Goal: Task Accomplishment & Management: Manage account settings

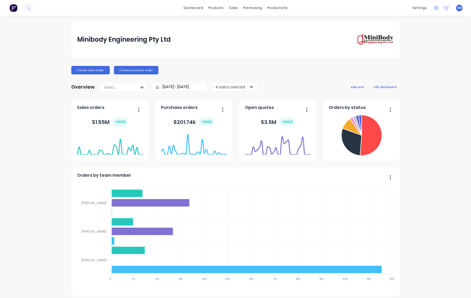
click at [216, 36] on div "Minibody Engineering Pty Ltd" at bounding box center [235, 39] width 317 height 12
click at [247, 31] on div "Minibody Engineering Pty Ltd" at bounding box center [235, 39] width 329 height 37
click at [250, 22] on link "Sales Orders" at bounding box center [260, 25] width 70 height 11
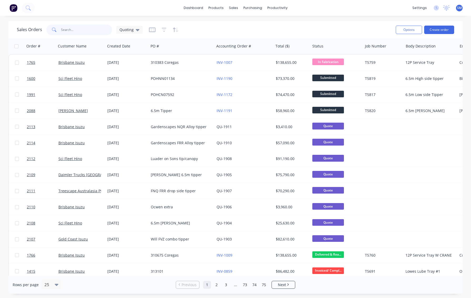
click at [67, 29] on input "text" at bounding box center [86, 29] width 51 height 11
type input "[PERSON_NAME]"
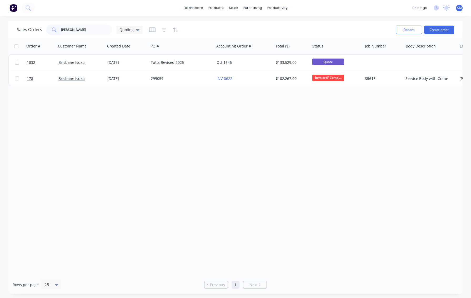
drag, startPoint x: 141, startPoint y: 170, endPoint x: 140, endPoint y: 164, distance: 6.3
click at [141, 170] on div "Order # Customer Name Created Date PO # Accounting Order # Total ($) Status Job…" at bounding box center [235, 156] width 455 height 237
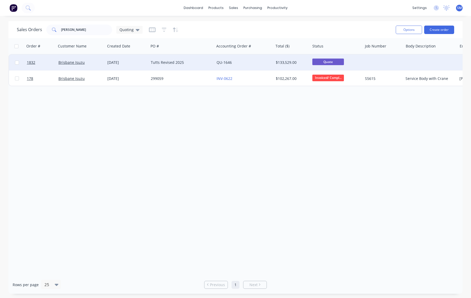
click at [167, 61] on div "Tutts Revised 2025" at bounding box center [180, 62] width 58 height 5
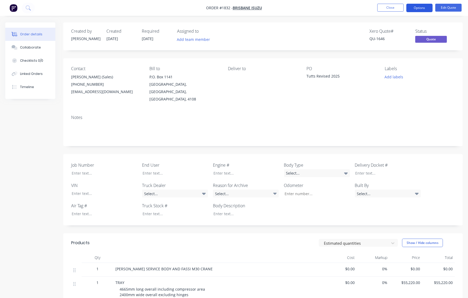
click at [421, 6] on button "Options" at bounding box center [419, 8] width 26 height 8
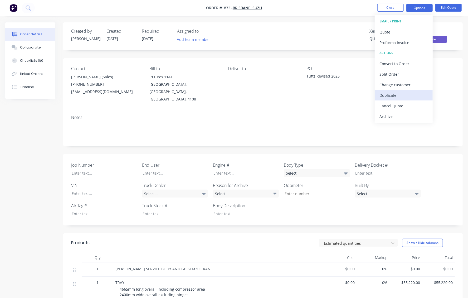
click at [391, 95] on div "Duplicate" at bounding box center [403, 95] width 48 height 8
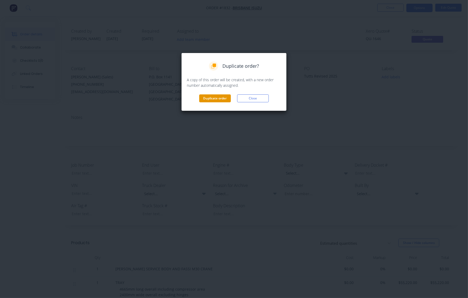
click at [213, 97] on button "Duplicate order" at bounding box center [215, 98] width 32 height 8
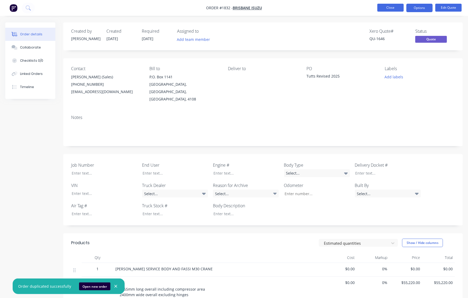
click at [392, 6] on button "Close" at bounding box center [390, 8] width 26 height 8
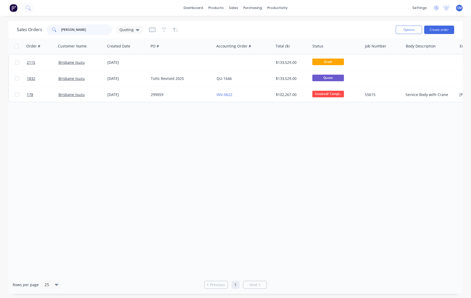
drag, startPoint x: 70, startPoint y: 30, endPoint x: 30, endPoint y: 31, distance: 39.8
click at [30, 31] on div "Sales Orders [PERSON_NAME] Quoting" at bounding box center [80, 29] width 126 height 11
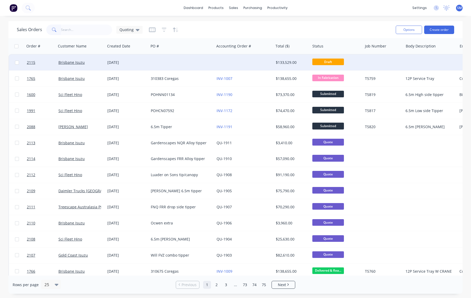
click at [119, 62] on div "[DATE]" at bounding box center [126, 62] width 39 height 5
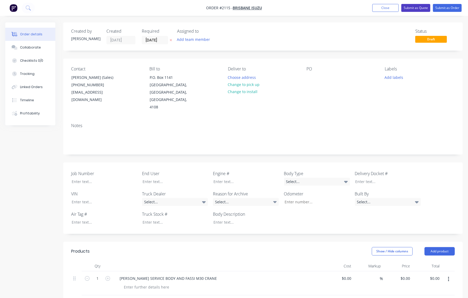
click at [413, 6] on button "Submit as Quote" at bounding box center [415, 8] width 29 height 8
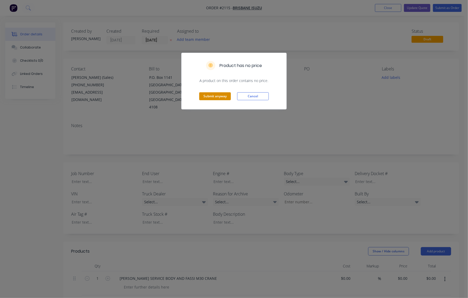
click at [214, 95] on button "Submit anyway" at bounding box center [215, 96] width 32 height 8
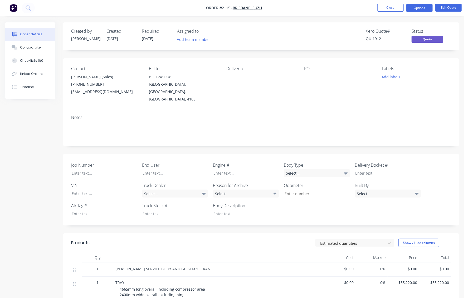
click at [306, 77] on div at bounding box center [337, 76] width 66 height 7
click at [422, 6] on button "Options" at bounding box center [419, 8] width 26 height 8
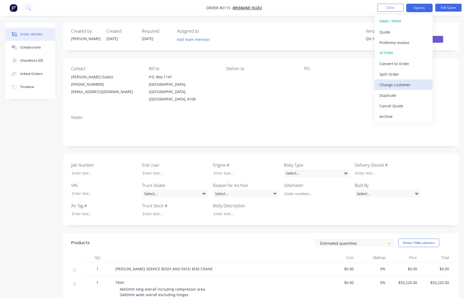
click at [389, 85] on div "Change customer" at bounding box center [403, 85] width 48 height 8
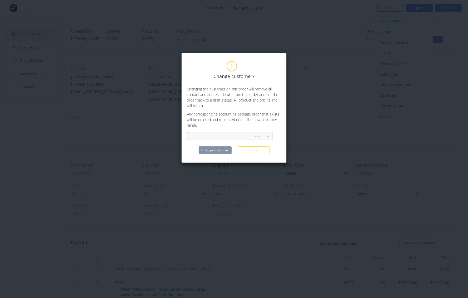
click at [200, 134] on div at bounding box center [221, 136] width 60 height 7
type input "sci"
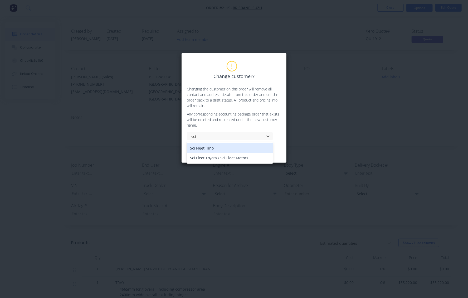
click at [204, 148] on div "Sci Fleet Hino" at bounding box center [230, 148] width 86 height 10
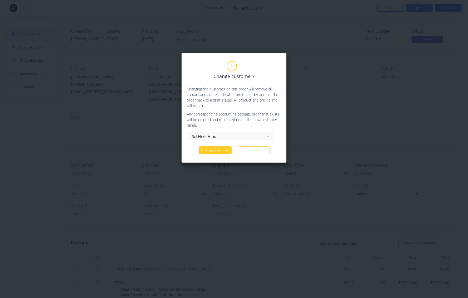
click at [214, 150] on button "Change customer" at bounding box center [215, 150] width 33 height 8
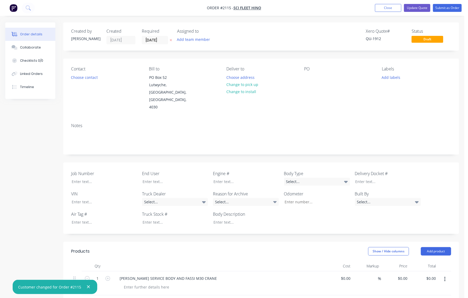
click at [85, 297] on icon "button" at bounding box center [87, 302] width 5 height 5
type input "0"
type input "$0.00"
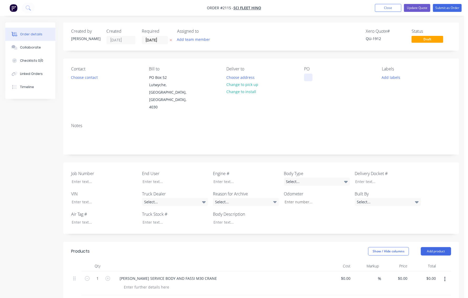
click at [308, 78] on div at bounding box center [308, 77] width 8 height 8
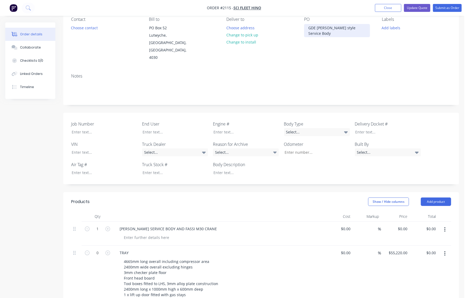
scroll to position [96, 0]
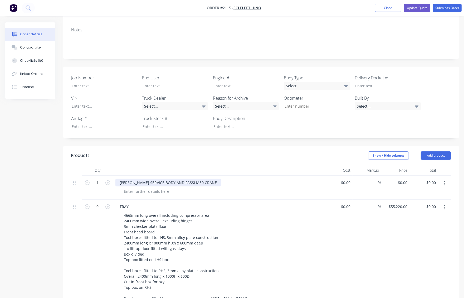
click at [144, 179] on div "[PERSON_NAME] SERVICE BODY AND FASSI M30 CRANE" at bounding box center [168, 183] width 106 height 8
click at [142, 179] on div "[PERSON_NAME] SERVICE BODY AND FASSI M30 CRANE" at bounding box center [168, 183] width 106 height 8
click at [141, 179] on div "[PERSON_NAME] SERVICE BODY AND FASSI M30 CRANE" at bounding box center [168, 183] width 106 height 8
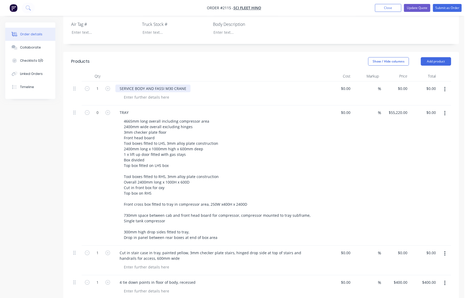
scroll to position [191, 0]
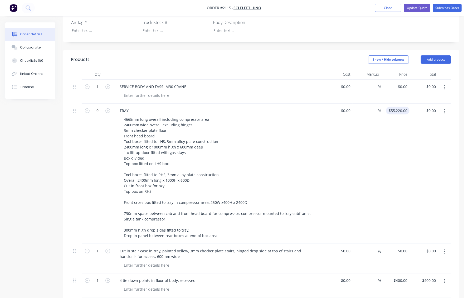
click at [398, 107] on input "$55,220.00" at bounding box center [398, 111] width 21 height 8
type input "62420"
type input "0.00"
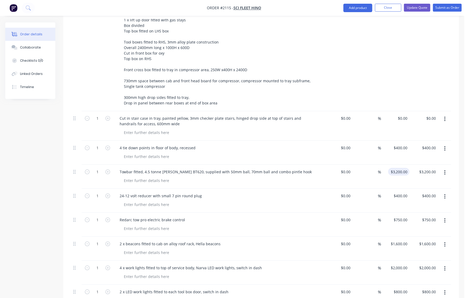
scroll to position [335, 0]
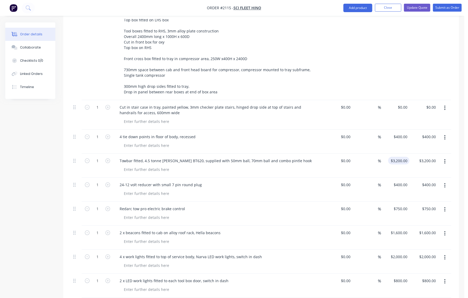
click at [399, 157] on input "$3,200.00" at bounding box center [399, 161] width 19 height 8
type input "$0.00"
type input "$3,600.00"
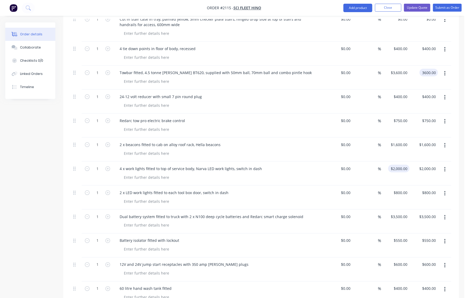
scroll to position [431, 0]
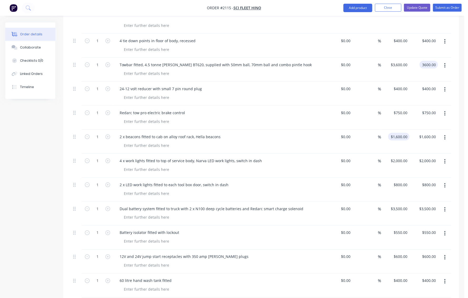
type input "$3,600.00"
click at [400, 133] on input "1600" at bounding box center [399, 137] width 19 height 8
type input "$1,700.00"
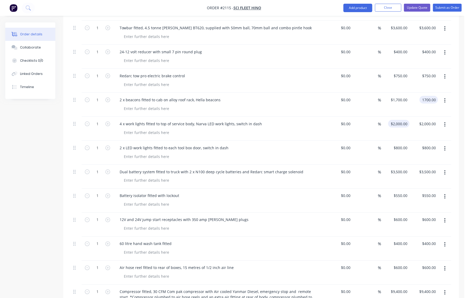
scroll to position [479, 0]
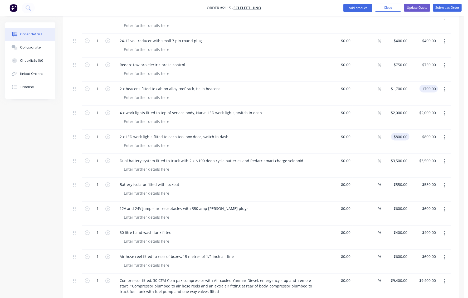
click at [403, 133] on input "$800.00" at bounding box center [401, 137] width 16 height 8
type input "$1,700.00"
type input "$900.00"
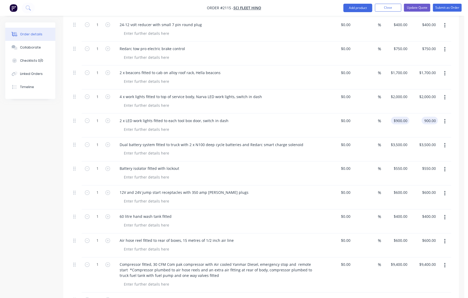
scroll to position [503, 0]
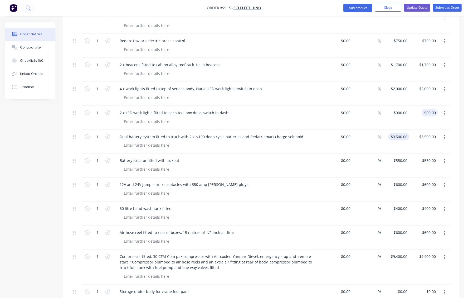
type input "$900.00"
click at [401, 133] on input "3500" at bounding box center [399, 137] width 19 height 8
type input "$4,100.00"
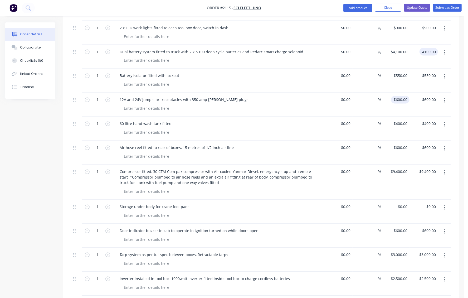
scroll to position [598, 0]
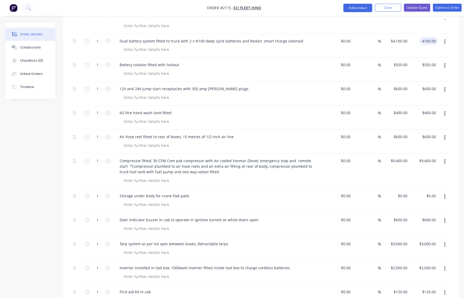
click at [398, 130] on div "$600.00 $600.00" at bounding box center [395, 142] width 28 height 24
type input "$4,100.00"
type input "650"
type input "600.00"
type input "$650.00"
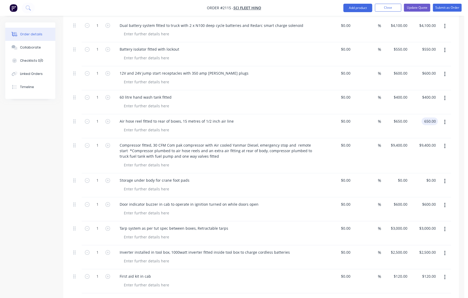
scroll to position [622, 0]
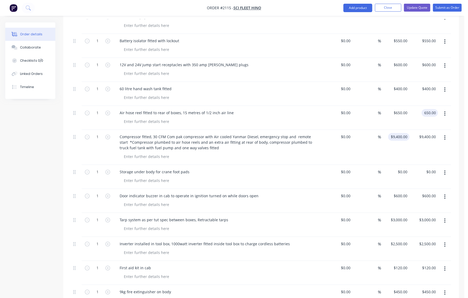
click at [400, 133] on input "$9,400.00" at bounding box center [399, 137] width 19 height 8
type input "$650.00"
type input "$9,600.00"
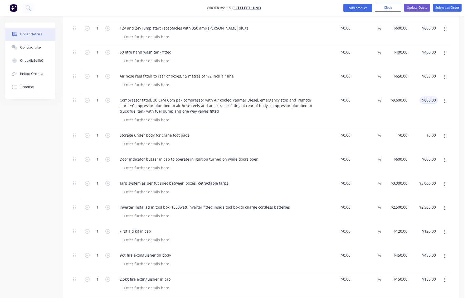
scroll to position [670, 0]
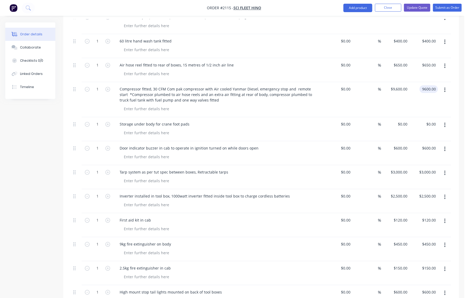
type input "$9,600.00"
click at [404, 144] on input "600" at bounding box center [404, 148] width 9 height 8
type input "$750.00"
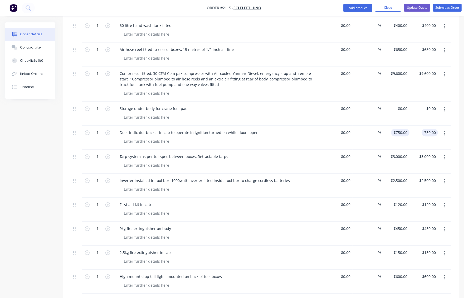
scroll to position [694, 0]
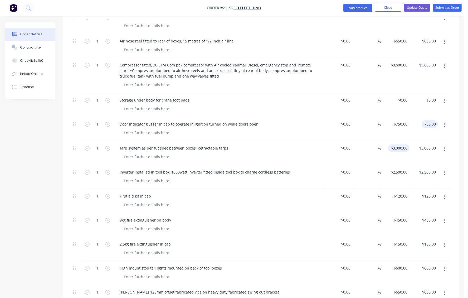
click at [401, 144] on input "$3,000.00" at bounding box center [399, 148] width 19 height 8
type input "$750.00"
type input "3200"
type input "3000.00"
type input "$3,200.00"
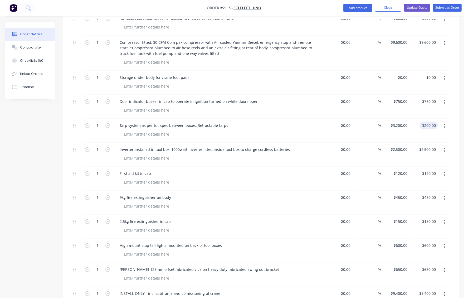
scroll to position [718, 0]
click at [400, 144] on input "$2,500.00" at bounding box center [399, 148] width 19 height 8
type input "$3,200.00"
type input "$3,100.00"
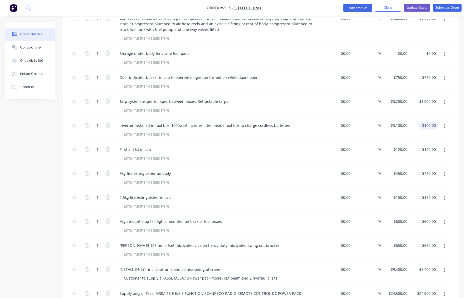
scroll to position [742, 0]
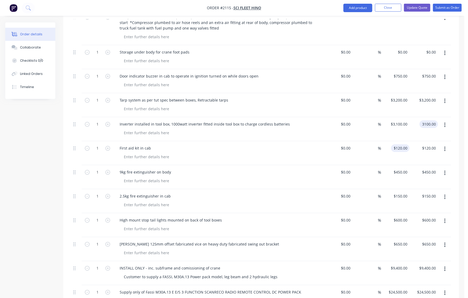
type input "$3,100.00"
click at [401, 144] on input "120" at bounding box center [404, 148] width 9 height 8
type input "$150.00"
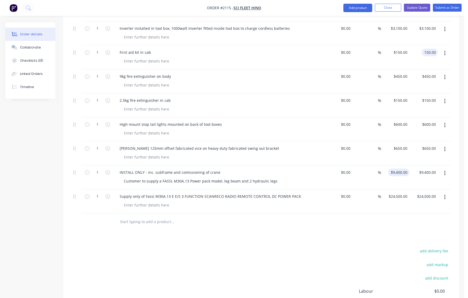
scroll to position [862, 0]
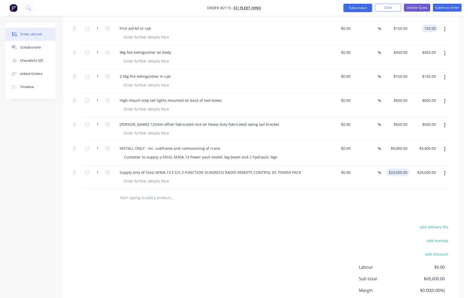
click at [402, 168] on input "$24,500.00" at bounding box center [398, 172] width 21 height 8
type input "$150.00"
type input "$27,420.00"
type input "27420.00"
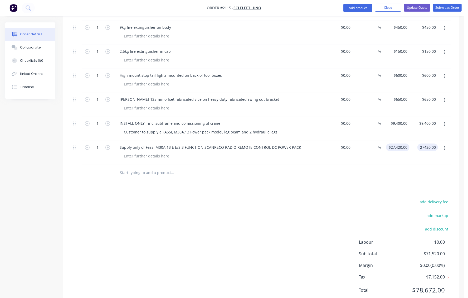
scroll to position [889, 0]
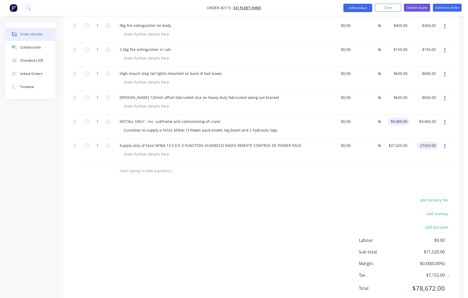
click at [402, 117] on input "$9,400.00" at bounding box center [399, 121] width 19 height 8
type input "9400"
type input "$27,420.00"
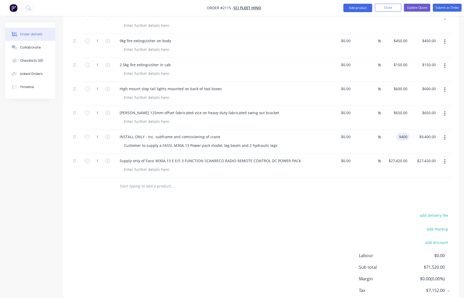
scroll to position [865, 0]
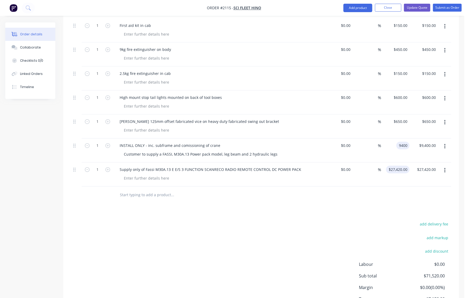
type input "$9,400.00"
type input "27420"
click at [397, 165] on input "27420" at bounding box center [402, 169] width 13 height 8
type input "9400"
type input "$27,420.00"
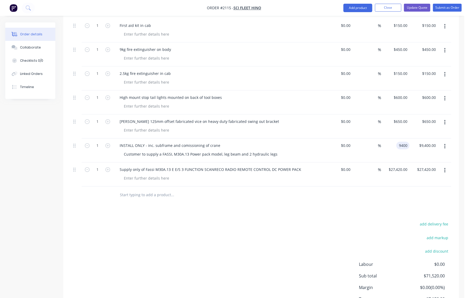
click at [397, 141] on div "9400 9400" at bounding box center [402, 145] width 13 height 8
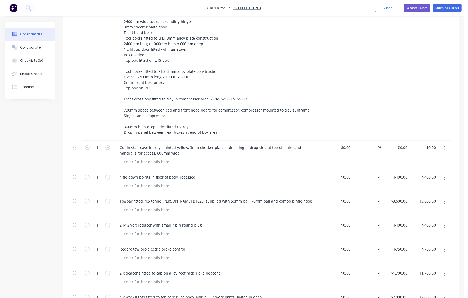
scroll to position [170, 0]
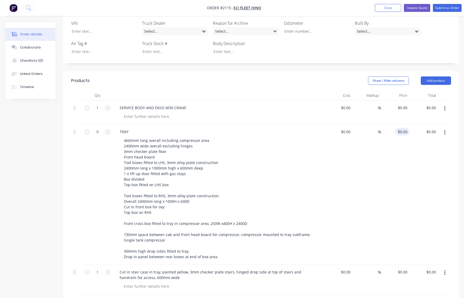
type input "0"
type input "$9,400.00"
click at [403, 128] on input "0" at bounding box center [406, 132] width 6 height 8
type input "$62,600.00"
type input "0.00"
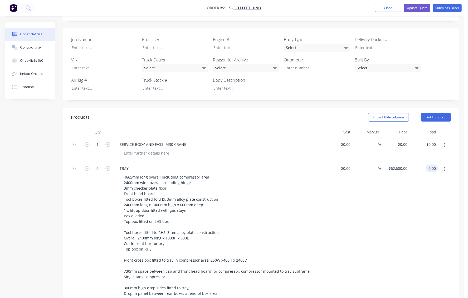
scroll to position [122, 0]
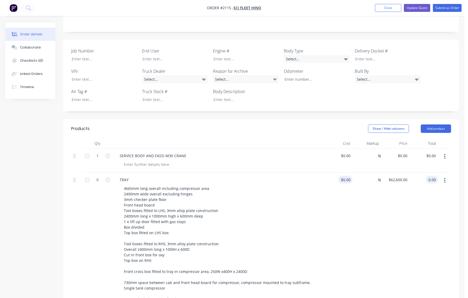
click at [342, 173] on div "$0.00 $0.00" at bounding box center [338, 243] width 28 height 140
type input "0"
type input "$0.00"
type input "$62,600.00"
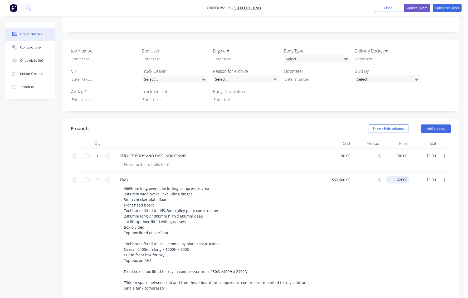
click at [399, 176] on input "62600" at bounding box center [398, 180] width 21 height 8
type input "$62,600.00"
type input "0.00"
type input "-100"
type input "$0.00"
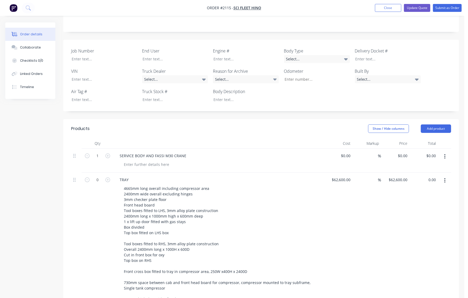
type input "$0.00"
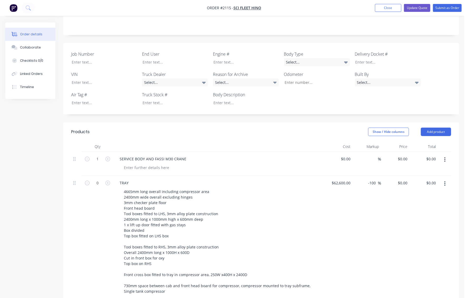
scroll to position [120, 0]
drag, startPoint x: 371, startPoint y: 167, endPoint x: 382, endPoint y: 177, distance: 14.3
click at [371, 179] on input "-100" at bounding box center [372, 183] width 10 height 8
drag, startPoint x: 376, startPoint y: 166, endPoint x: 331, endPoint y: 166, distance: 44.8
click at [338, 175] on div "0 TRAY 4665mm long overall including compressor area 2400mm wide overall exclud…" at bounding box center [261, 245] width 380 height 140
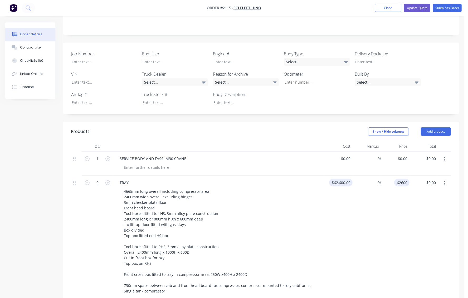
type input "$62,600.00"
type input "0.00"
type input "-100"
type input "$0.00"
type input "0.00"
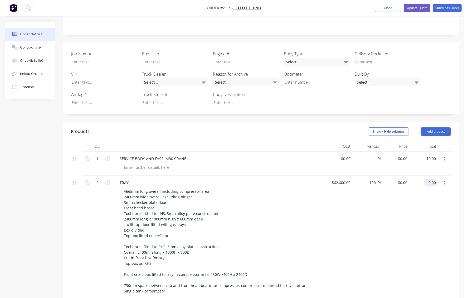
click at [433, 179] on input "0.00" at bounding box center [432, 183] width 12 height 8
type input "62600"
type input "$0.00"
drag, startPoint x: 344, startPoint y: 163, endPoint x: 351, endPoint y: 169, distance: 9.2
click at [344, 179] on input "62600" at bounding box center [341, 183] width 21 height 8
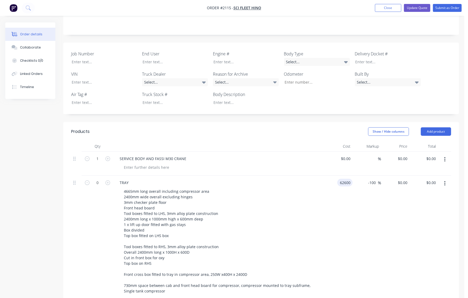
type input "$62,600.00"
click at [353, 175] on div "-100 -100 %" at bounding box center [366, 245] width 28 height 140
click at [406, 179] on input "0" at bounding box center [403, 183] width 12 height 8
type input "$0.00"
drag, startPoint x: 375, startPoint y: 166, endPoint x: 353, endPoint y: 169, distance: 21.6
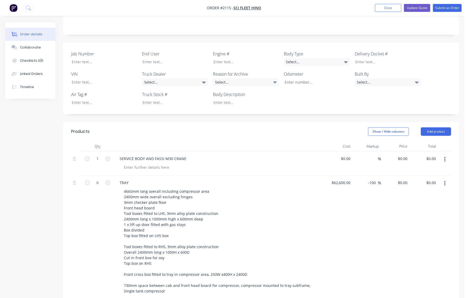
click at [353, 175] on div "-100 -100 %" at bounding box center [366, 245] width 28 height 140
type input "$62,600.00"
type input "0.00"
type input "-100"
type input "$0.00"
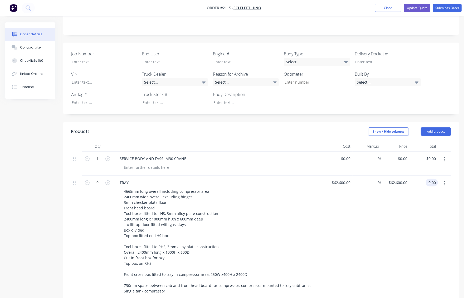
type input "$0.00"
type input "62600"
click at [342, 179] on input "62600" at bounding box center [341, 183] width 21 height 8
type input "$0.00"
click at [435, 179] on input "0.00" at bounding box center [432, 183] width 12 height 8
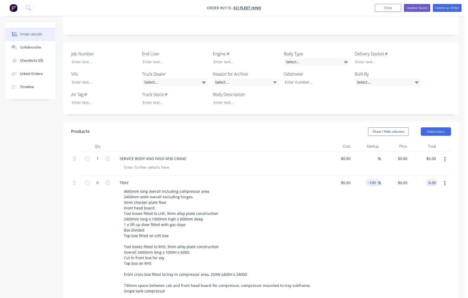
type input "$0.00"
drag, startPoint x: 376, startPoint y: 166, endPoint x: 343, endPoint y: 167, distance: 32.7
click at [343, 175] on div "0 TRAY 4665mm long overall including compressor area 2400mm wide overall exclud…" at bounding box center [261, 245] width 380 height 140
type input "$0.00"
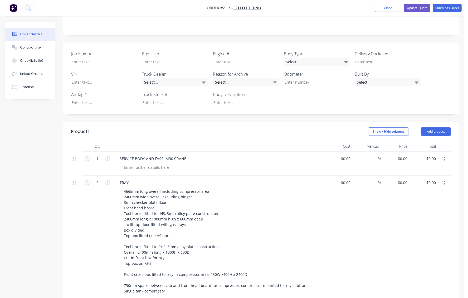
click at [410, 175] on div "$0.00 $0.00" at bounding box center [423, 245] width 28 height 140
click at [406, 179] on input "0" at bounding box center [406, 183] width 6 height 8
type input "$62,600.00"
type input "0.00"
type input "$0.00"
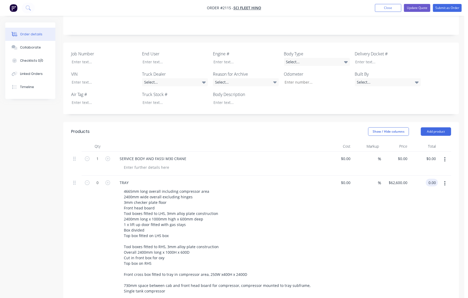
type input "$0.00"
click at [347, 179] on input "0" at bounding box center [346, 183] width 12 height 8
type input "$62,600.00"
type input "0.00"
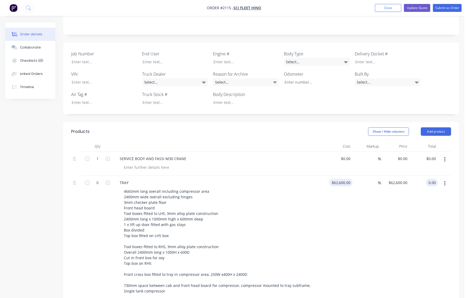
type input "-100"
type input "$0.00"
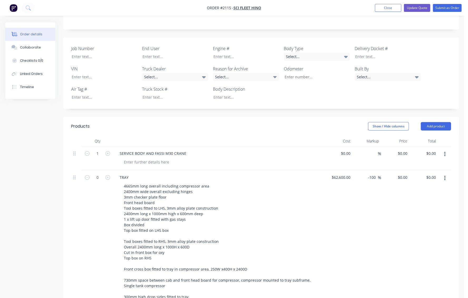
scroll to position [144, 0]
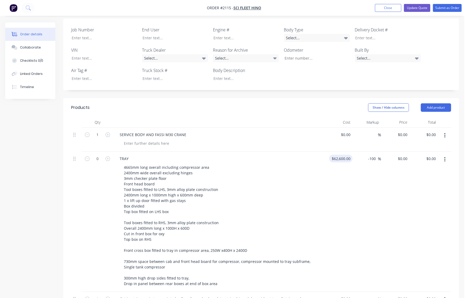
type input "62600"
click at [350, 155] on input "62600" at bounding box center [341, 159] width 21 height 8
type input "$0.00"
click at [374, 155] on input "-100" at bounding box center [372, 159] width 10 height 8
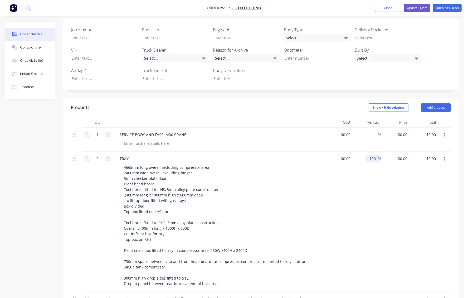
drag, startPoint x: 365, startPoint y: 144, endPoint x: 353, endPoint y: 144, distance: 11.9
click at [353, 151] on div "-100 -100 %" at bounding box center [366, 221] width 28 height 140
type input "$0.00"
click at [430, 155] on input "0.00" at bounding box center [432, 159] width 12 height 8
type input "62600"
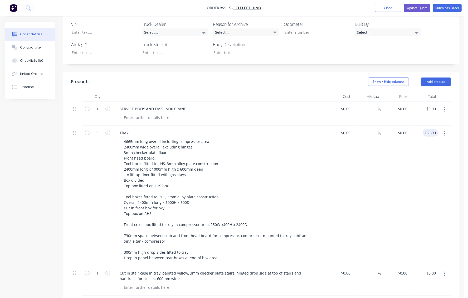
scroll to position [215, 0]
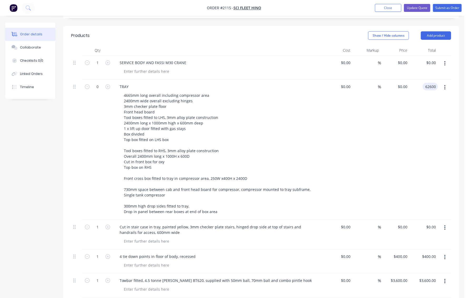
click at [427, 220] on div "$0.00 $0.00" at bounding box center [423, 234] width 28 height 29
click at [431, 252] on input "400.00" at bounding box center [431, 256] width 14 height 8
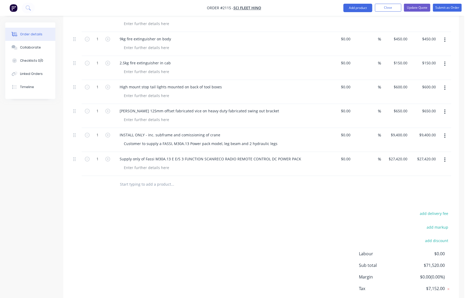
scroll to position [886, 0]
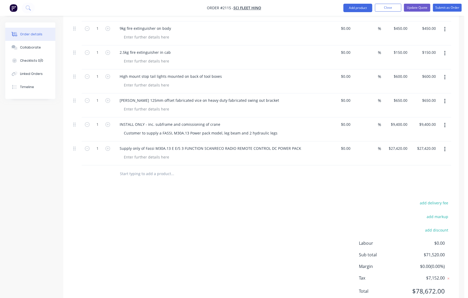
click at [431, 251] on span "$71,520.00" at bounding box center [425, 254] width 39 height 6
type input "$400.00"
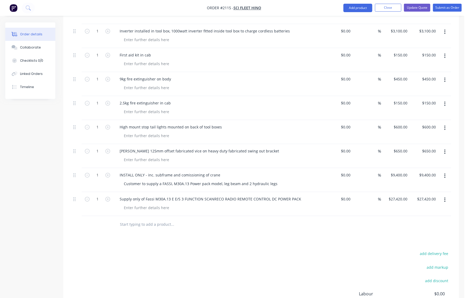
scroll to position [790, 0]
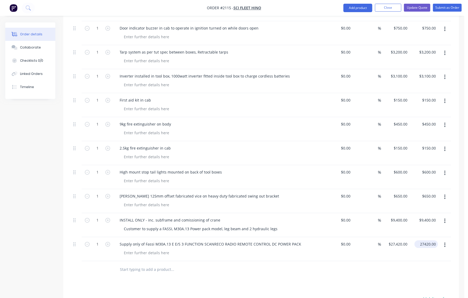
click at [424, 240] on input "27420.00" at bounding box center [426, 244] width 21 height 8
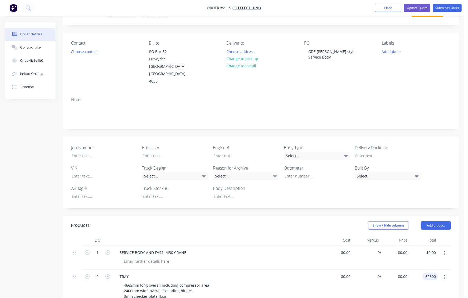
scroll to position [120, 0]
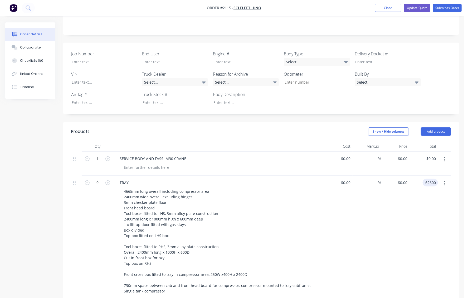
type input "$27,420.00"
click at [434, 179] on input "62600" at bounding box center [431, 183] width 13 height 8
type input "$0.00"
click at [345, 155] on div "0 $0.00" at bounding box center [345, 159] width 14 height 8
type input "$62,600.00"
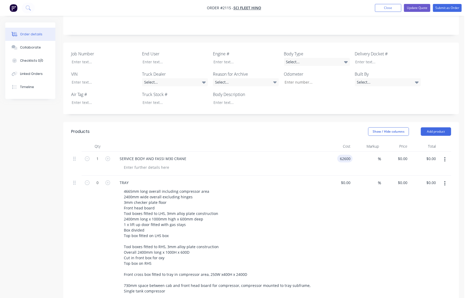
type input "$62,600.00"
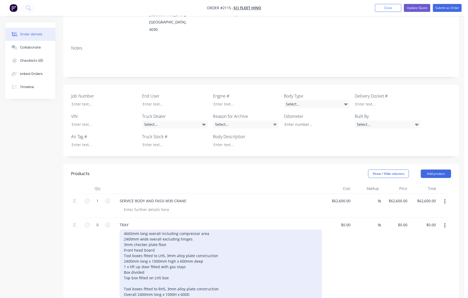
scroll to position [75, 0]
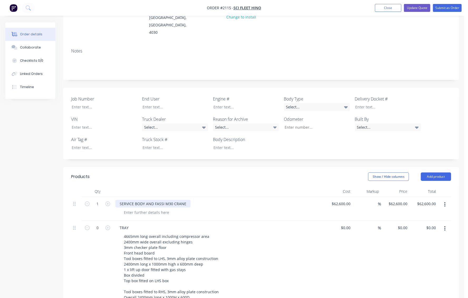
click at [153, 200] on div "SERVICE BODY AND FASSI M30 CRANE" at bounding box center [152, 204] width 75 height 8
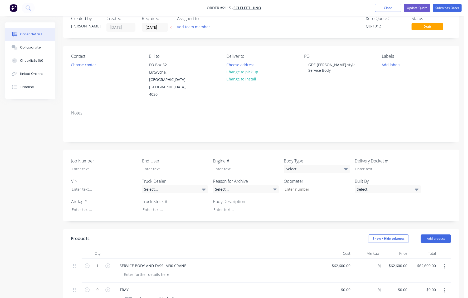
scroll to position [0, 0]
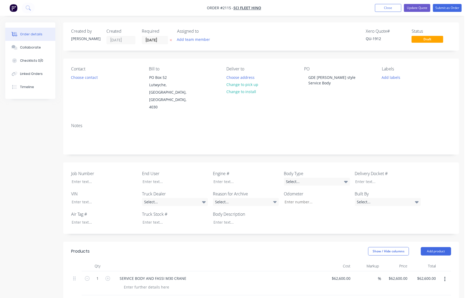
click at [302, 103] on div "Contact Choose contact [PERSON_NAME] to PO [GEOGRAPHIC_DATA] Deliver to Choose …" at bounding box center [261, 88] width 396 height 60
click at [419, 6] on button "Update Quote" at bounding box center [417, 8] width 26 height 8
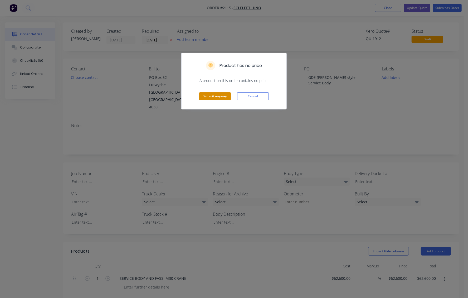
click at [216, 96] on button "Submit anyway" at bounding box center [215, 96] width 32 height 8
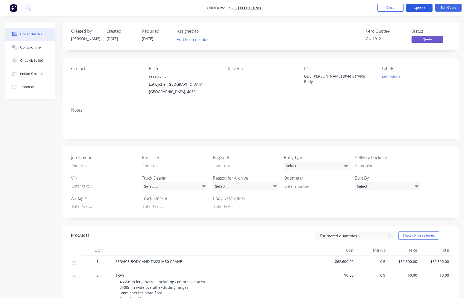
click at [419, 6] on button "Options" at bounding box center [419, 8] width 26 height 8
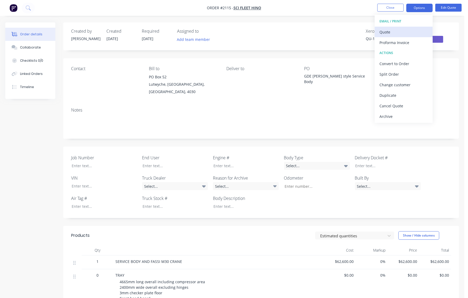
click at [386, 29] on div "Quote" at bounding box center [403, 32] width 48 height 8
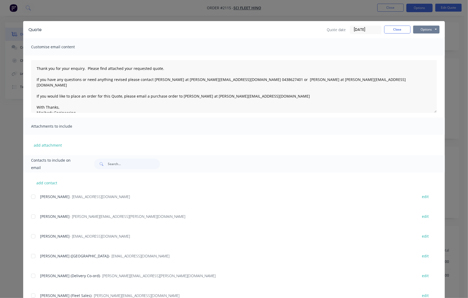
click at [425, 27] on button "Options" at bounding box center [426, 30] width 26 height 8
click at [206, 139] on div "add attachment" at bounding box center [233, 145] width 421 height 21
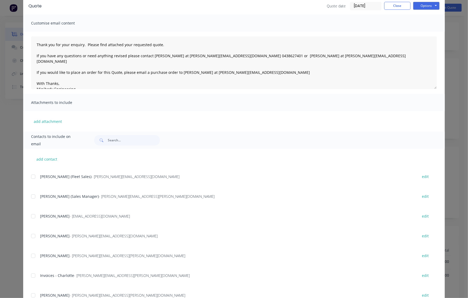
scroll to position [91, 0]
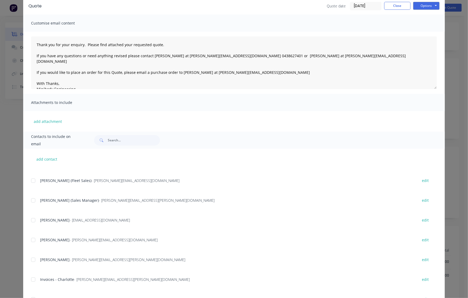
click at [28, 200] on div "add contact [PERSON_NAME] (AR) - [EMAIL_ADDRESS][DOMAIN_NAME] edit [PERSON_NAME…" at bounding box center [233, 233] width 421 height 169
click at [31, 200] on div at bounding box center [33, 200] width 11 height 11
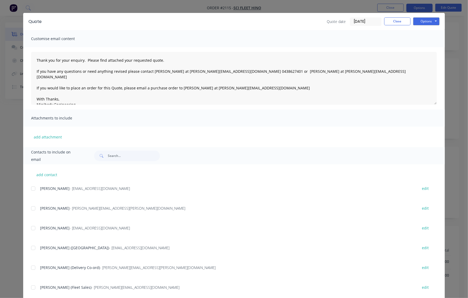
scroll to position [0, 0]
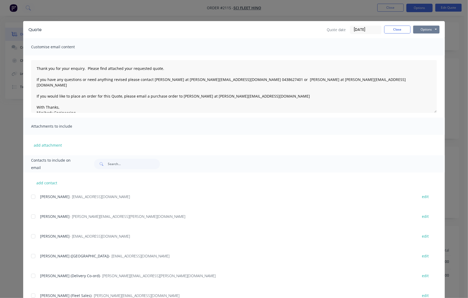
click at [423, 28] on button "Options" at bounding box center [426, 30] width 26 height 8
click at [429, 54] on button "Email" at bounding box center [430, 56] width 34 height 9
click at [196, 29] on div "Quote date [DATE] Close Options Preview Print Email" at bounding box center [243, 30] width 392 height 8
click at [393, 28] on button "Close" at bounding box center [397, 30] width 26 height 8
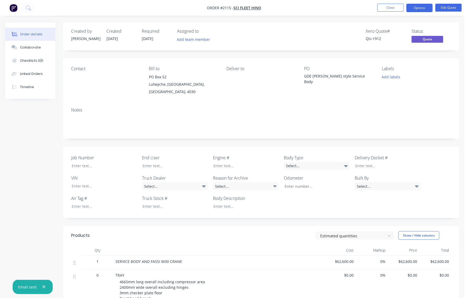
click at [242, 91] on div "Contact [PERSON_NAME] to [GEOGRAPHIC_DATA] Deliver to PO GDE [PERSON_NAME] styl…" at bounding box center [261, 80] width 396 height 45
click at [42, 283] on button "button" at bounding box center [44, 286] width 7 height 7
click at [390, 6] on button "Close" at bounding box center [390, 8] width 26 height 8
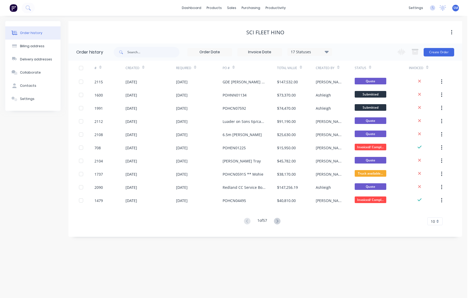
click at [179, 29] on div "Sci Fleet Hino" at bounding box center [265, 32] width 394 height 6
click at [177, 34] on div "Sci Fleet Hino" at bounding box center [265, 32] width 394 height 6
click at [249, 26] on div "Sales Orders" at bounding box center [251, 25] width 22 height 5
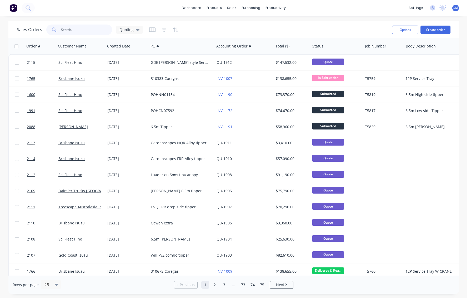
click at [67, 31] on input "text" at bounding box center [86, 29] width 51 height 11
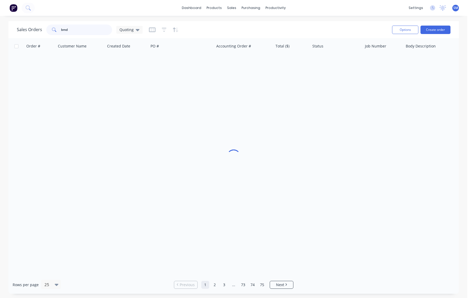
type input "bmd"
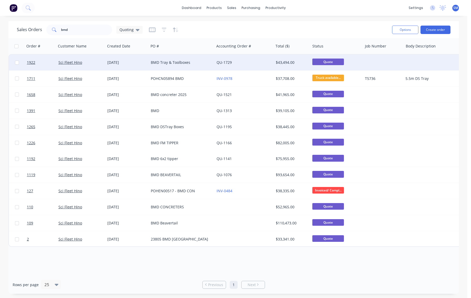
click at [153, 62] on div "BMD Tray & Toolboxes" at bounding box center [180, 62] width 58 height 5
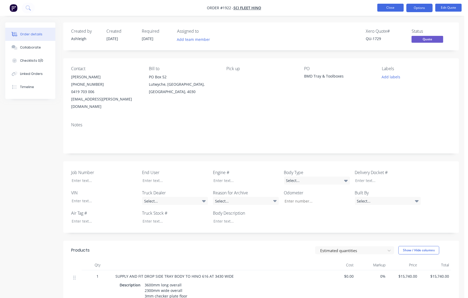
click at [391, 6] on button "Close" at bounding box center [390, 8] width 26 height 8
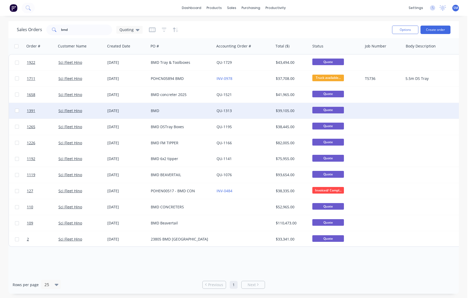
click at [158, 108] on div "BMD" at bounding box center [180, 110] width 58 height 5
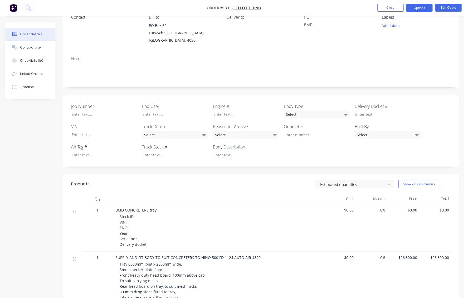
scroll to position [48, 0]
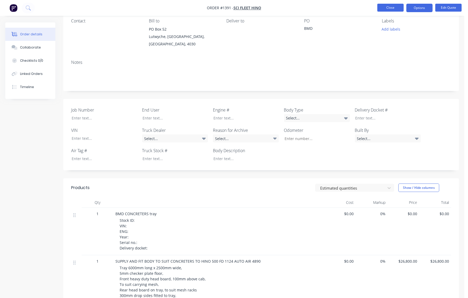
click at [393, 5] on button "Close" at bounding box center [390, 8] width 26 height 8
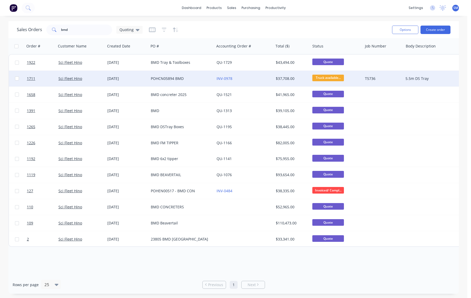
click at [160, 76] on div "POHCN05894 BMD" at bounding box center [180, 78] width 58 height 5
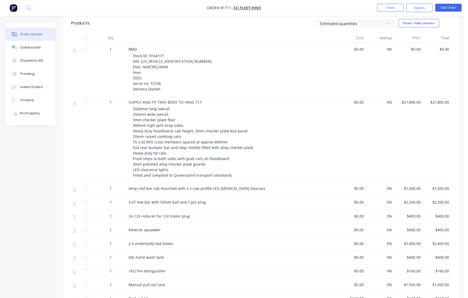
scroll to position [215, 0]
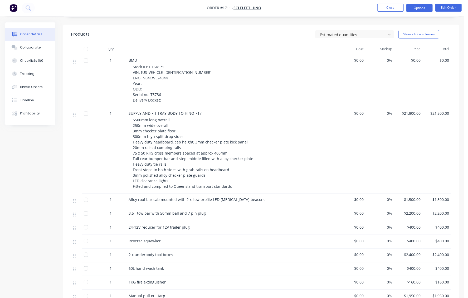
click at [421, 7] on button "Options" at bounding box center [419, 8] width 26 height 8
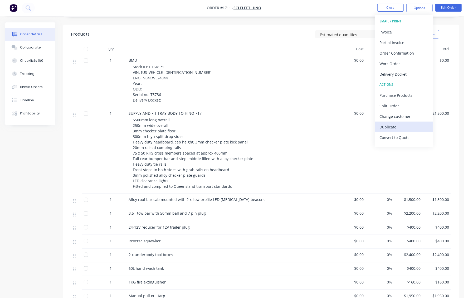
click at [387, 124] on div "Duplicate" at bounding box center [403, 127] width 48 height 8
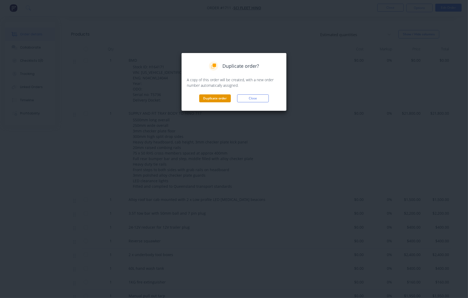
click at [221, 97] on button "Duplicate order" at bounding box center [215, 98] width 32 height 8
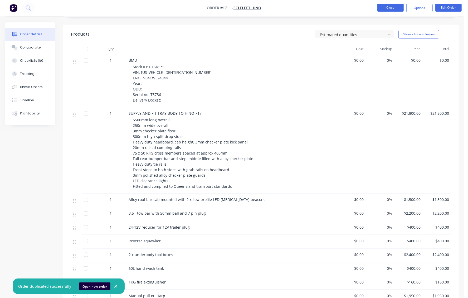
click at [386, 8] on button "Close" at bounding box center [390, 8] width 26 height 8
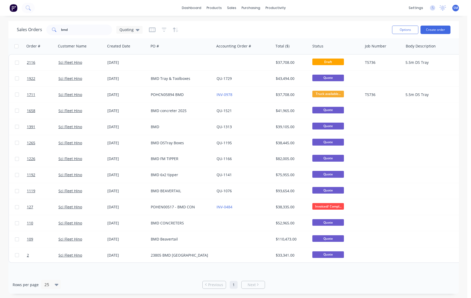
click at [312, 28] on div "Sales Orders bmd Quoting" at bounding box center [202, 29] width 371 height 13
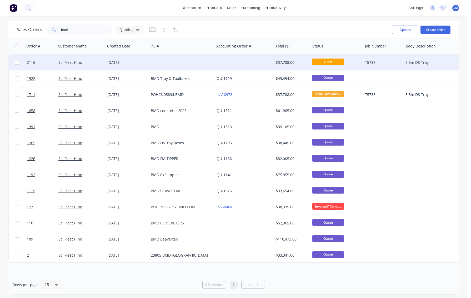
click at [120, 63] on div "[DATE]" at bounding box center [126, 62] width 39 height 5
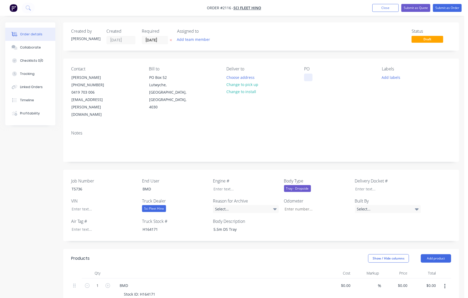
click at [308, 79] on div at bounding box center [308, 77] width 8 height 8
click at [382, 6] on button "Close" at bounding box center [385, 8] width 26 height 8
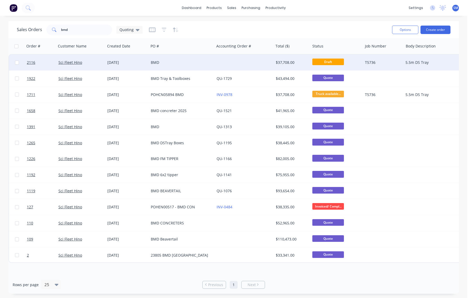
click at [165, 60] on div "BMD" at bounding box center [180, 62] width 58 height 5
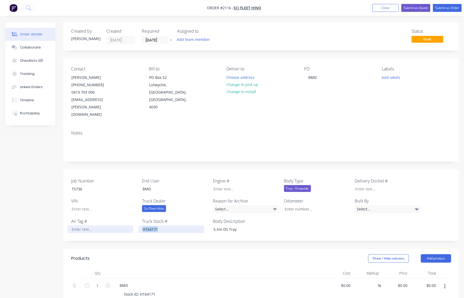
drag, startPoint x: 164, startPoint y: 217, endPoint x: 113, endPoint y: 211, distance: 51.5
click at [114, 210] on div "Job Number T5736 End User BMD Engine # Body Type Tray - Dropside Delivery Docke…" at bounding box center [261, 205] width 396 height 71
drag, startPoint x: 158, startPoint y: 173, endPoint x: 136, endPoint y: 172, distance: 21.9
click at [136, 172] on div "Job Number T5736 End User BMD Engine # Body Type Tray - Dropside Delivery Docke…" at bounding box center [261, 205] width 396 height 71
drag, startPoint x: 91, startPoint y: 173, endPoint x: 52, endPoint y: 169, distance: 38.7
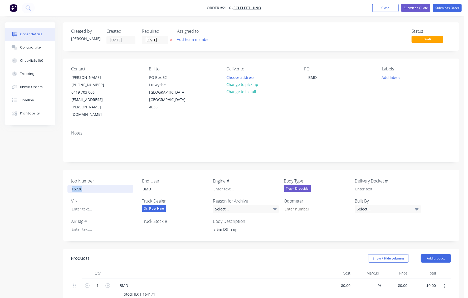
click at [317, 77] on div "BMD" at bounding box center [312, 77] width 17 height 8
click at [347, 100] on div "PO BMD" at bounding box center [338, 92] width 69 height 52
click at [263, 103] on div "Deliver to Choose address Change to pick up Change to install" at bounding box center [261, 92] width 69 height 52
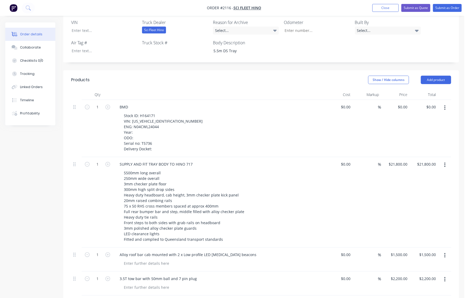
scroll to position [168, 0]
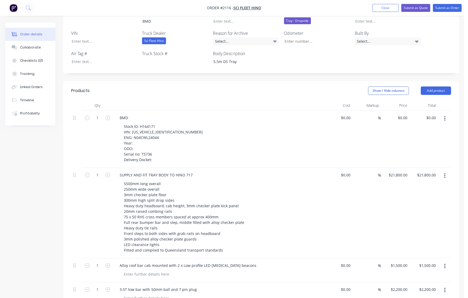
click at [154, 100] on div at bounding box center [218, 105] width 211 height 11
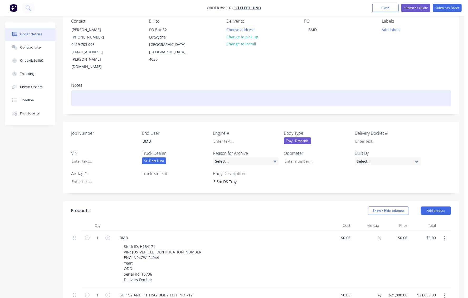
scroll to position [0, 0]
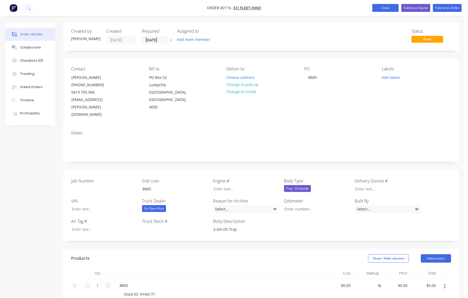
click at [388, 8] on button "Close" at bounding box center [385, 8] width 26 height 8
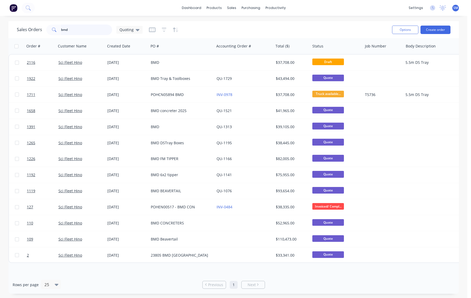
drag, startPoint x: 70, startPoint y: 29, endPoint x: 28, endPoint y: 29, distance: 41.9
click at [28, 29] on div "Sales Orders bmd Quoting" at bounding box center [80, 29] width 126 height 11
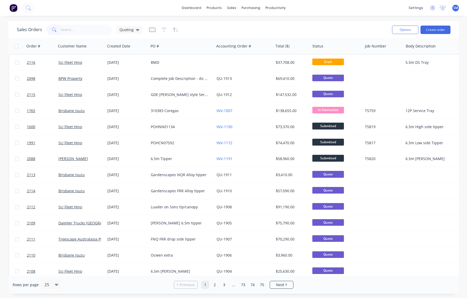
click at [290, 24] on div "Sales Orders Quoting" at bounding box center [202, 29] width 371 height 13
click at [67, 30] on input "text" at bounding box center [86, 29] width 51 height 11
type input "b"
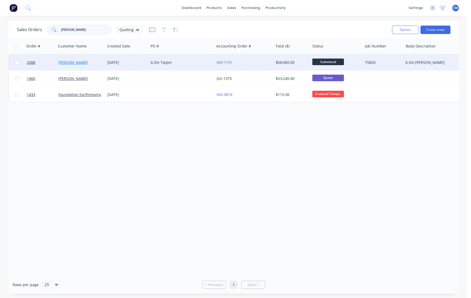
type input "[PERSON_NAME]"
click at [68, 61] on link "[PERSON_NAME]" at bounding box center [72, 62] width 29 height 5
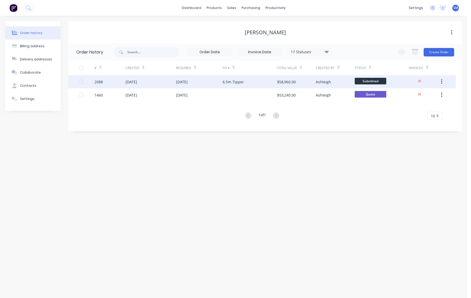
click at [186, 80] on div "[DATE]" at bounding box center [182, 82] width 12 height 6
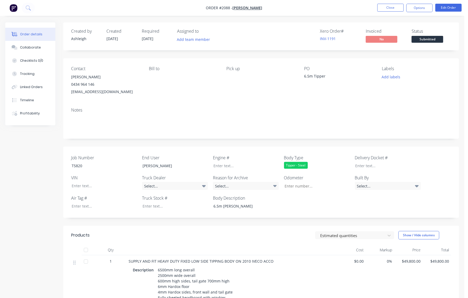
click at [267, 88] on div "Pick up" at bounding box center [261, 80] width 69 height 29
click at [423, 7] on button "Options" at bounding box center [419, 8] width 26 height 8
click at [295, 4] on nav "Order #2088 - [PERSON_NAME] Close Options Edit Order" at bounding box center [234, 8] width 468 height 16
click at [395, 6] on button "Close" at bounding box center [390, 8] width 26 height 8
